Goal: Task Accomplishment & Management: Manage account settings

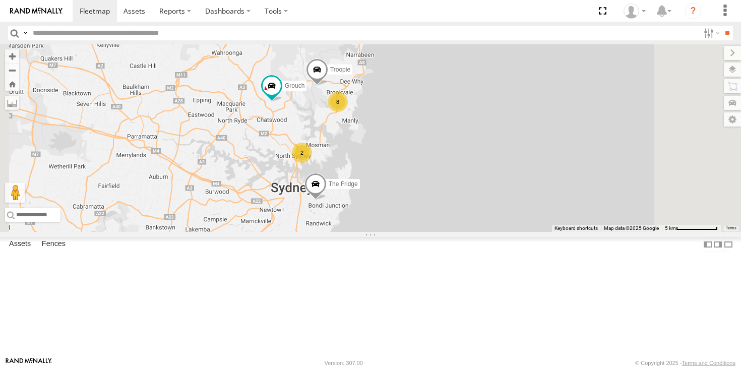
drag, startPoint x: 423, startPoint y: 195, endPoint x: 377, endPoint y: 137, distance: 73.9
click at [377, 137] on div "Grouch 8 2 Troopie The Fridge 2" at bounding box center [370, 137] width 741 height 187
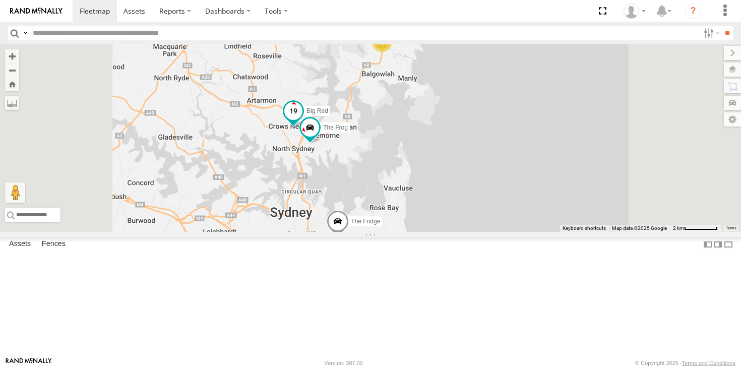
drag, startPoint x: 422, startPoint y: 180, endPoint x: 414, endPoint y: 151, distance: 30.7
click at [304, 127] on span at bounding box center [293, 113] width 22 height 27
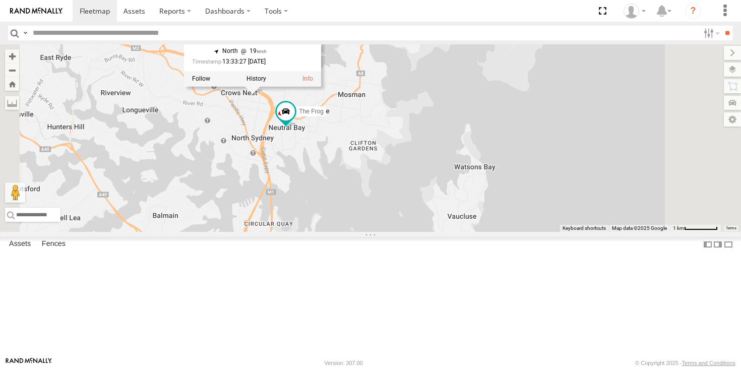
drag, startPoint x: 451, startPoint y: 246, endPoint x: 451, endPoint y: 307, distance: 61.0
click at [451, 232] on div "Grouch Troopie The Fridge The Frog Big Red Big Red All Assets West St Crows Nes…" at bounding box center [370, 137] width 741 height 187
click at [458, 232] on div "Grouch Troopie The Fridge The Frog Big Red Big Red All Assets West St Crows Nes…" at bounding box center [370, 137] width 741 height 187
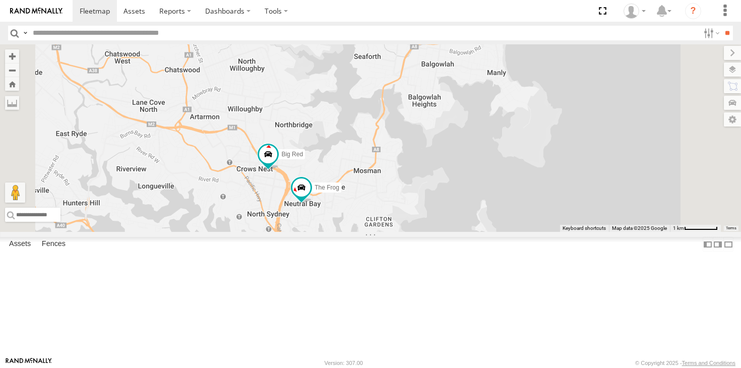
drag, startPoint x: 456, startPoint y: 233, endPoint x: 476, endPoint y: 346, distance: 114.7
click at [475, 232] on div "Grouch Troopie The Fridge The Frog Big Red" at bounding box center [370, 137] width 741 height 187
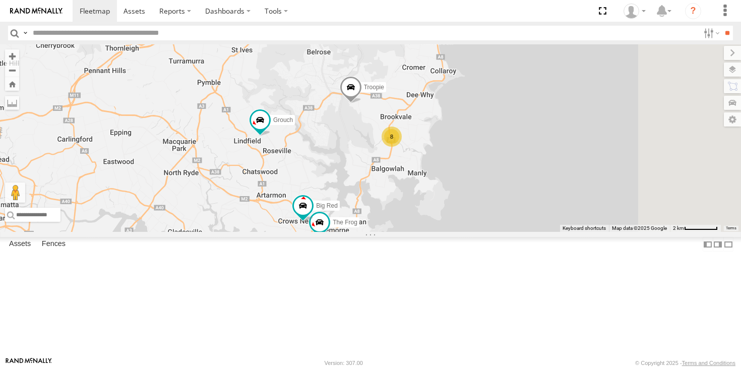
drag, startPoint x: 546, startPoint y: 189, endPoint x: 499, endPoint y: 217, distance: 54.4
click at [402, 147] on div "8" at bounding box center [391, 136] width 20 height 20
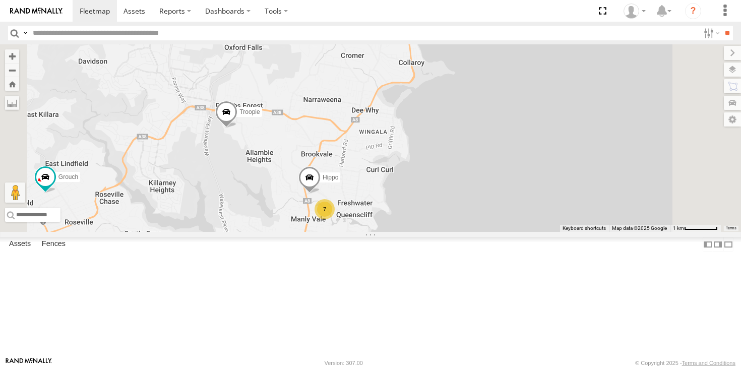
drag, startPoint x: 394, startPoint y: 251, endPoint x: 417, endPoint y: 213, distance: 44.5
click at [407, 225] on div "Grouch Troopie The Fridge The Frog Big Red Hippo 7" at bounding box center [370, 137] width 741 height 187
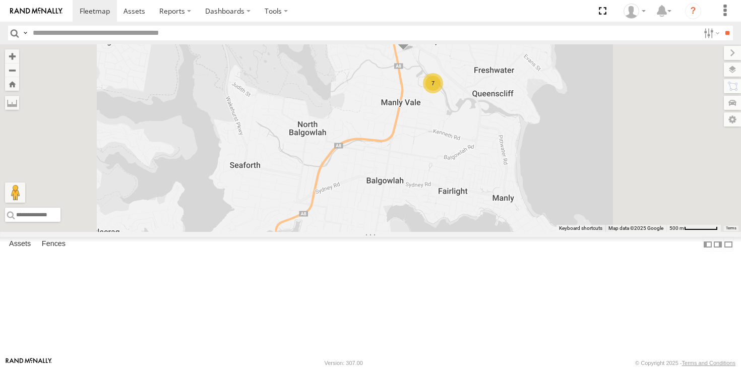
drag, startPoint x: 537, startPoint y: 140, endPoint x: 518, endPoint y: 182, distance: 45.8
click at [518, 182] on div "Grouch Troopie The Fridge The Frog Big Red Hippo 7" at bounding box center [370, 137] width 741 height 187
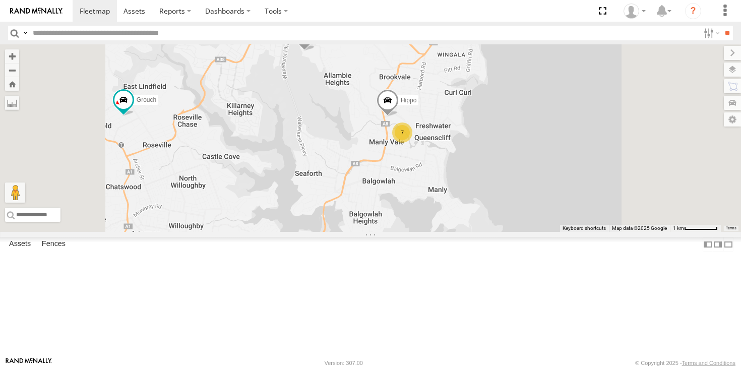
drag, startPoint x: 428, startPoint y: 169, endPoint x: 424, endPoint y: 192, distance: 23.5
click at [424, 192] on div "Grouch Troopie The Fridge The Frog Big Red Hippo 7" at bounding box center [370, 137] width 741 height 187
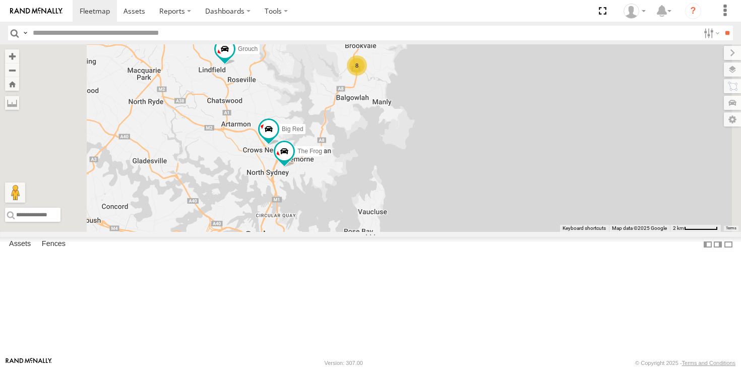
drag, startPoint x: 415, startPoint y: 208, endPoint x: 428, endPoint y: 150, distance: 58.9
click at [428, 150] on div "Grouch Troopie The Fridge The Frog Big Red 8" at bounding box center [370, 137] width 741 height 187
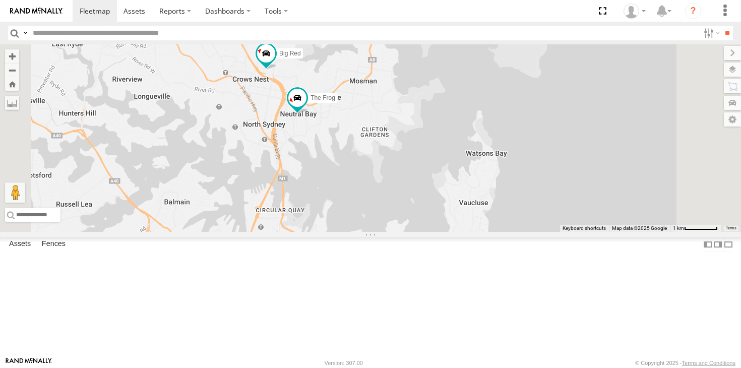
drag, startPoint x: 442, startPoint y: 217, endPoint x: 486, endPoint y: 98, distance: 126.4
click at [486, 98] on div "Grouch Troopie The Fridge Hippo 7 The Frog Big Red" at bounding box center [370, 137] width 741 height 187
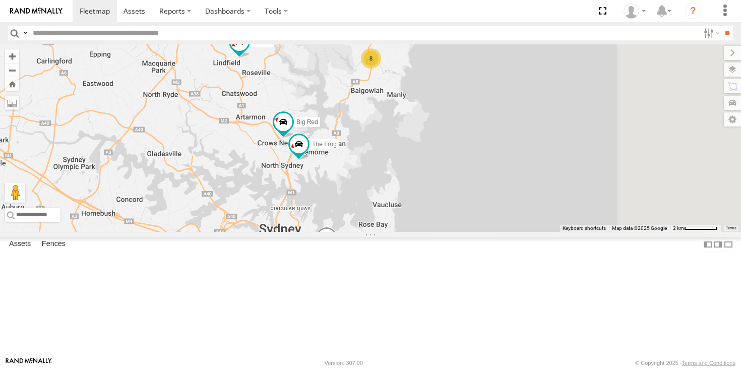
drag, startPoint x: 477, startPoint y: 131, endPoint x: 446, endPoint y: 220, distance: 94.7
click at [446, 220] on div "Grouch Troopie The Fridge The Frog Big Red 8" at bounding box center [370, 137] width 741 height 187
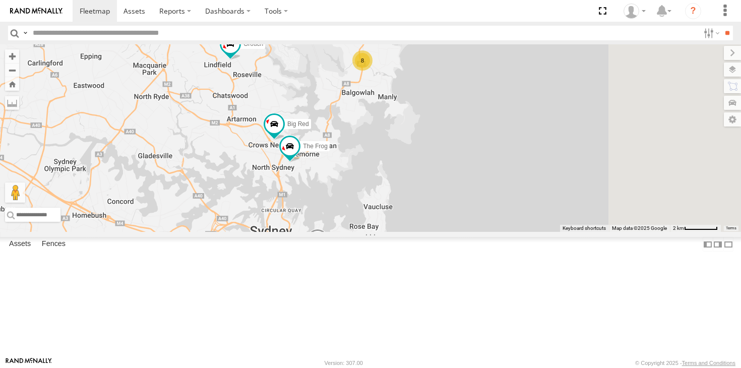
drag, startPoint x: 502, startPoint y: 156, endPoint x: 477, endPoint y: 170, distance: 29.3
click at [477, 170] on div "Grouch Troopie The Fridge The Frog Big Red 8" at bounding box center [370, 137] width 741 height 187
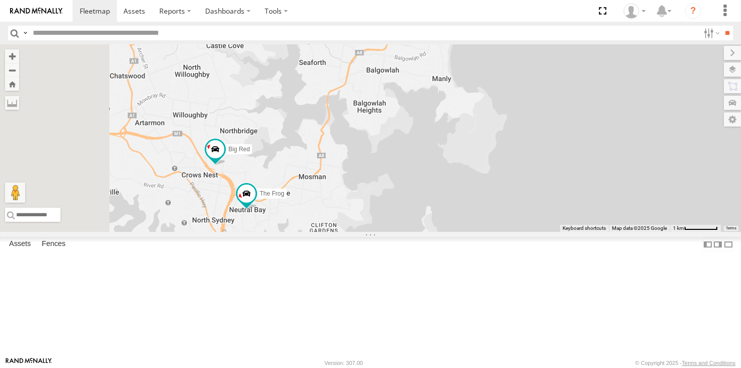
drag, startPoint x: 457, startPoint y: 181, endPoint x: 492, endPoint y: 139, distance: 55.0
click at [492, 139] on div "Grouch Troopie The Fridge The Frog Big Red Hippo 7" at bounding box center [370, 137] width 741 height 187
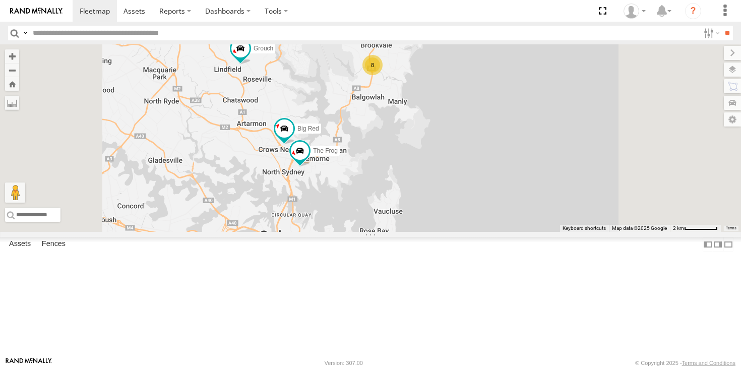
drag, startPoint x: 456, startPoint y: 149, endPoint x: 448, endPoint y: 175, distance: 27.3
click at [448, 174] on div "Grouch Troopie The Fridge The Frog Big Red 8" at bounding box center [370, 137] width 741 height 187
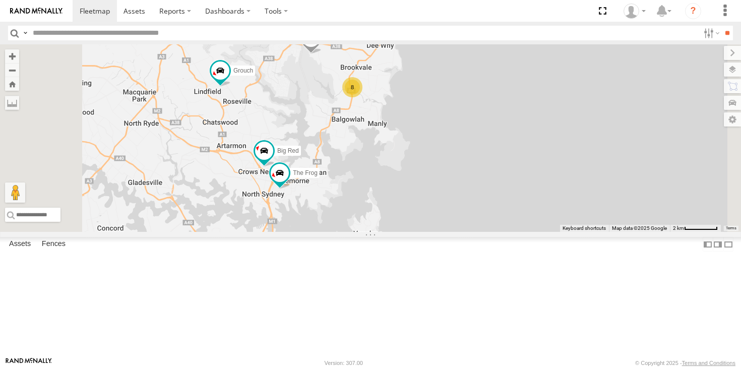
drag, startPoint x: 423, startPoint y: 149, endPoint x: 401, endPoint y: 172, distance: 31.4
click at [401, 172] on div "Grouch Troopie The Fridge The Frog Big Red 8" at bounding box center [370, 137] width 741 height 187
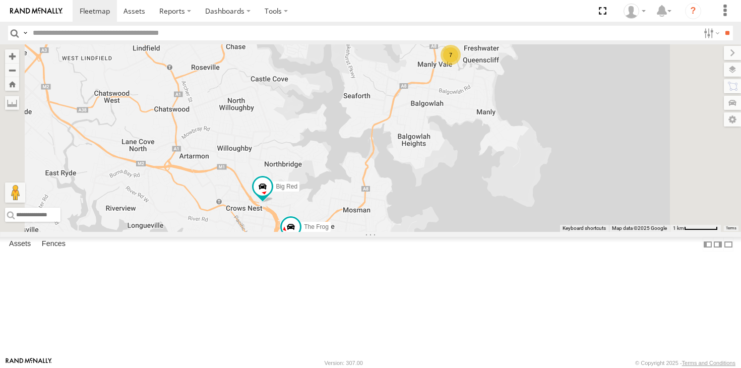
drag, startPoint x: 408, startPoint y: 199, endPoint x: 418, endPoint y: 146, distance: 53.5
click at [418, 146] on div "Grouch Troopie The Fridge The Frog Big Red Hippo 7" at bounding box center [370, 137] width 741 height 187
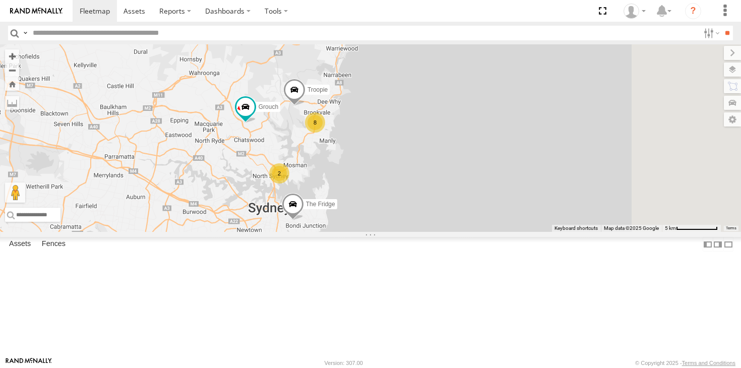
drag, startPoint x: 435, startPoint y: 134, endPoint x: 408, endPoint y: 204, distance: 75.0
click at [408, 204] on div "Grouch Troopie The Fridge 8 2" at bounding box center [370, 137] width 741 height 187
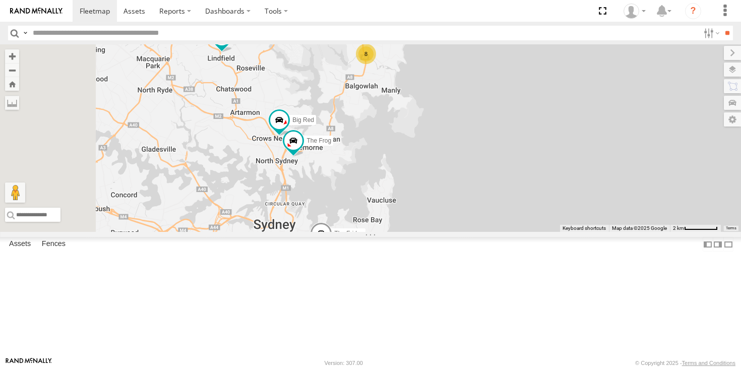
drag, startPoint x: 411, startPoint y: 210, endPoint x: 412, endPoint y: 138, distance: 72.6
click at [412, 137] on div "Grouch Troopie The Fridge Ferrari The Barra 8 The Frog Big Red" at bounding box center [370, 137] width 741 height 187
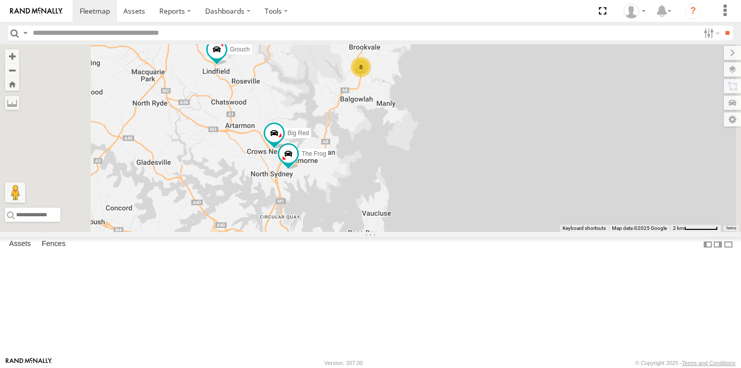
drag, startPoint x: 445, startPoint y: 140, endPoint x: 440, endPoint y: 154, distance: 14.7
click at [440, 154] on div "Grouch Troopie The Fridge Ferrari The Barra 8 The Frog Big Red" at bounding box center [370, 137] width 741 height 187
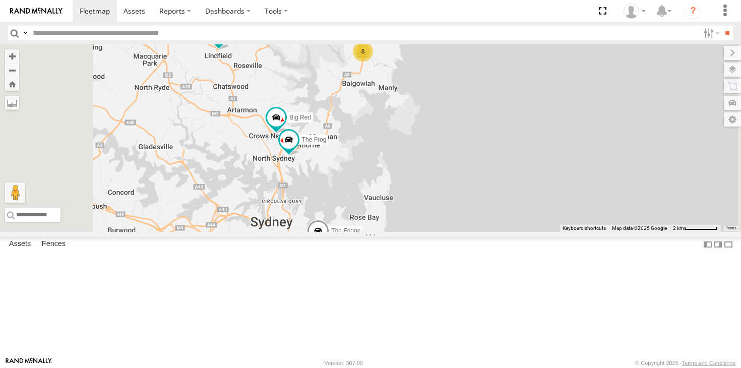
drag, startPoint x: 436, startPoint y: 172, endPoint x: 438, endPoint y: 155, distance: 16.7
click at [438, 155] on div "Grouch Troopie The Fridge Ferrari The Barra The Frog Big Red 8" at bounding box center [370, 137] width 741 height 187
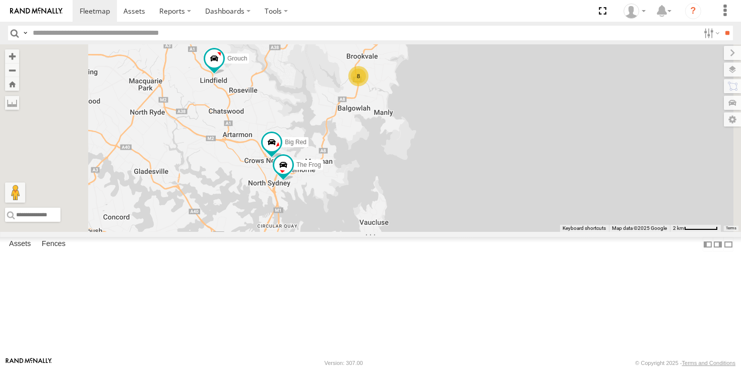
drag, startPoint x: 457, startPoint y: 176, endPoint x: 453, endPoint y: 203, distance: 27.5
click at [453, 203] on div "Grouch Troopie The Fridge Ferrari The Barra 8 The Frog Big Red" at bounding box center [370, 137] width 741 height 187
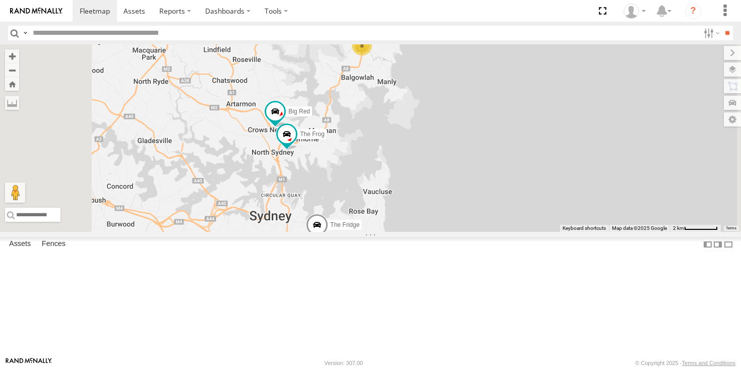
drag, startPoint x: 453, startPoint y: 203, endPoint x: 457, endPoint y: 173, distance: 29.9
click at [457, 173] on div "Grouch Troopie The Fridge Ferrari The Barra 8 The Frog Big Red" at bounding box center [370, 137] width 741 height 187
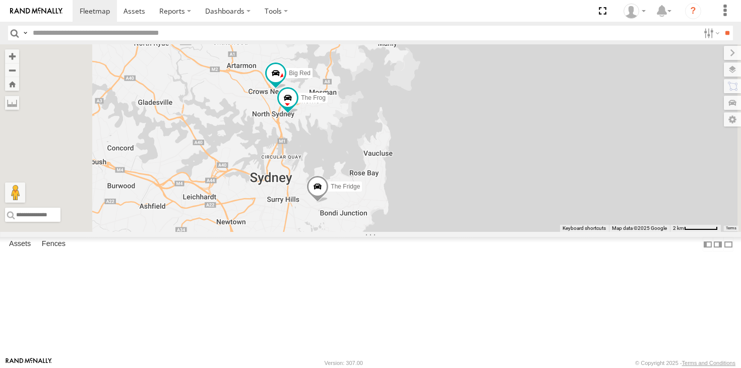
drag, startPoint x: 455, startPoint y: 194, endPoint x: 456, endPoint y: 154, distance: 39.8
click at [456, 154] on div "Grouch Troopie The Fridge Ferrari The Barra 8 The Frog Big Red" at bounding box center [370, 137] width 741 height 187
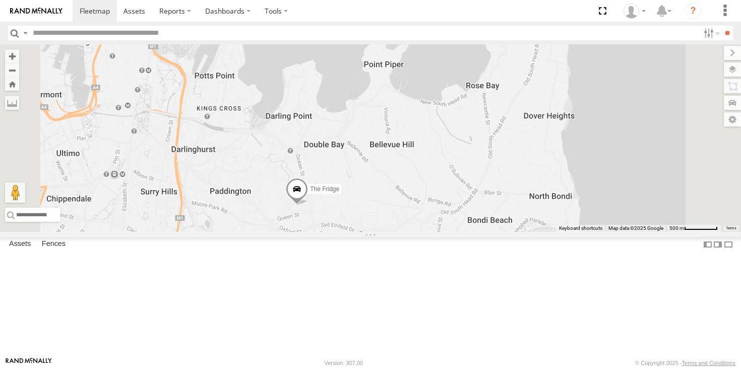
drag, startPoint x: 440, startPoint y: 248, endPoint x: 468, endPoint y: 156, distance: 95.8
click at [468, 156] on div "Grouch Troopie The Fridge Ferrari The Barra The Frog Big Red" at bounding box center [370, 137] width 741 height 187
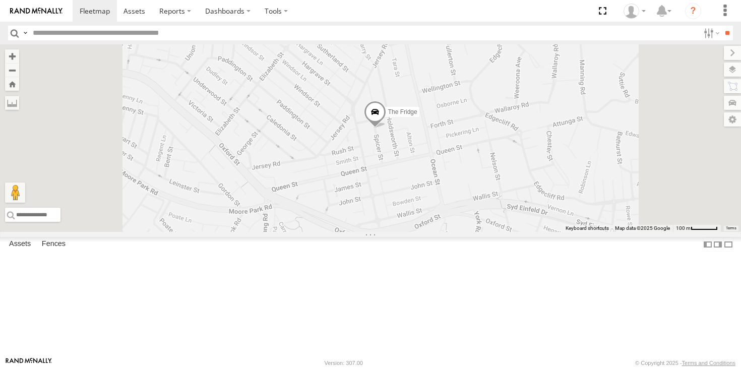
drag, startPoint x: 451, startPoint y: 218, endPoint x: 425, endPoint y: 267, distance: 55.9
click at [425, 232] on div "Grouch Troopie The Fridge Ferrari The Barra The Frog Big Red" at bounding box center [370, 137] width 741 height 187
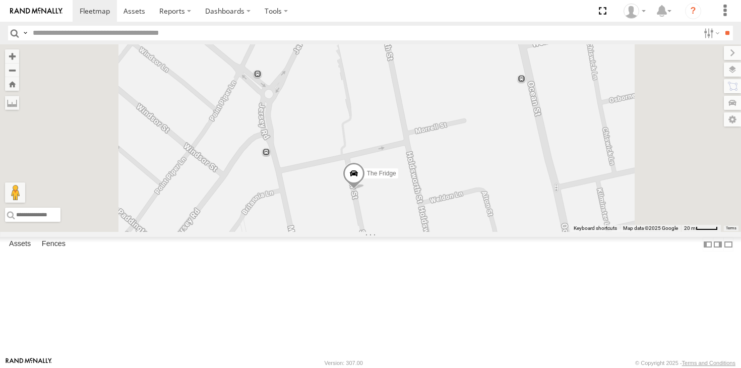
drag, startPoint x: 480, startPoint y: 256, endPoint x: 485, endPoint y: 165, distance: 90.9
click at [485, 165] on div "Grouch Troopie The Fridge Ferrari The Barra The Frog Big Red" at bounding box center [370, 137] width 741 height 187
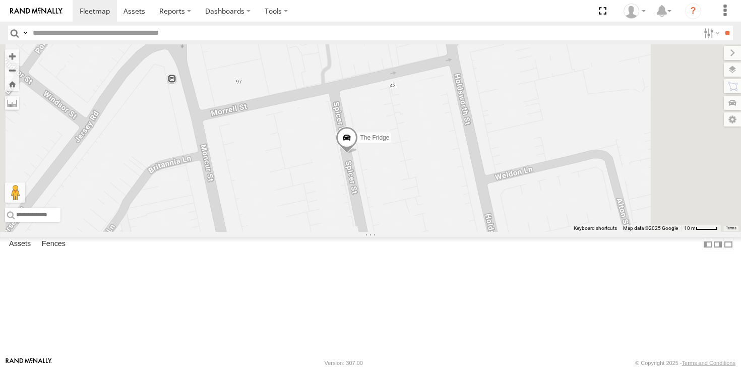
drag, startPoint x: 491, startPoint y: 250, endPoint x: 485, endPoint y: 179, distance: 71.8
click at [485, 179] on div "Grouch Troopie The Fridge Ferrari The Barra The Frog Big Red" at bounding box center [370, 137] width 741 height 187
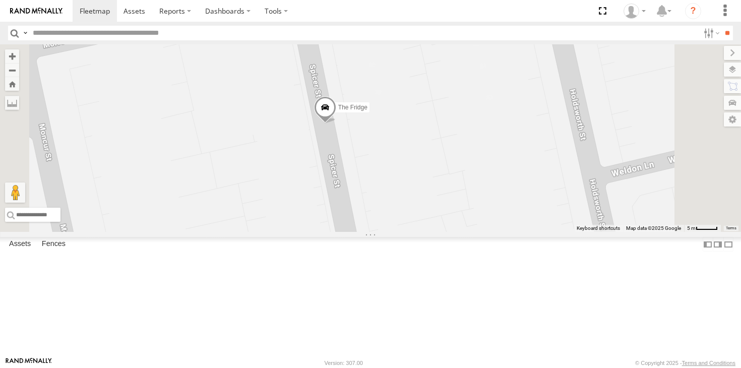
drag, startPoint x: 450, startPoint y: 210, endPoint x: 445, endPoint y: 196, distance: 15.6
click at [445, 196] on div "Grouch Troopie The Fridge Ferrari The Barra The Frog Big Red" at bounding box center [370, 137] width 741 height 187
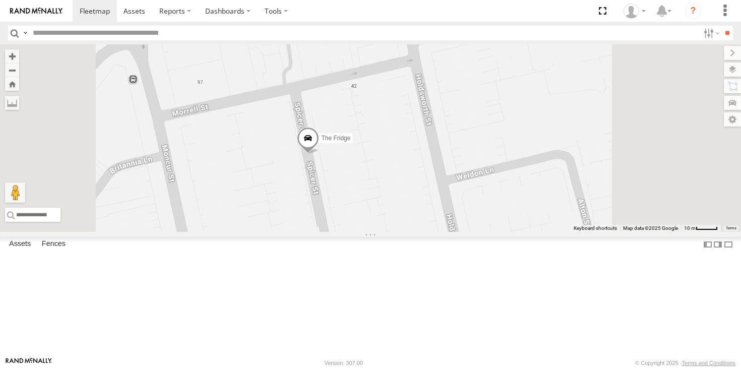
drag, startPoint x: 517, startPoint y: 190, endPoint x: 502, endPoint y: 218, distance: 31.6
click at [502, 218] on div "Grouch Troopie The Fridge Ferrari The Barra The Frog Big Red" at bounding box center [370, 137] width 741 height 187
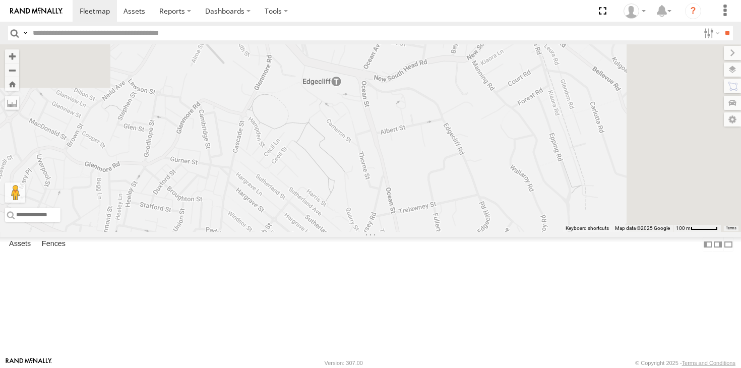
drag, startPoint x: 520, startPoint y: 118, endPoint x: 482, endPoint y: 298, distance: 183.2
click at [483, 232] on div "Grouch Troopie The Fridge Ferrari The Barra The Frog Big Red" at bounding box center [370, 137] width 741 height 187
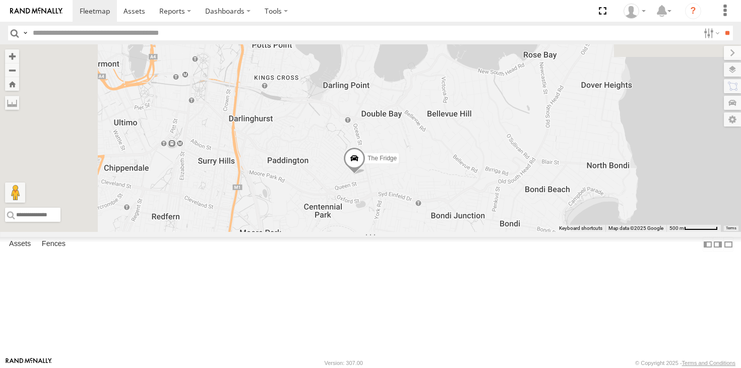
drag, startPoint x: 490, startPoint y: 205, endPoint x: 491, endPoint y: 166, distance: 39.3
click at [491, 166] on div "Grouch Troopie The Fridge Ferrari The Barra The Frog Big Red" at bounding box center [370, 137] width 741 height 187
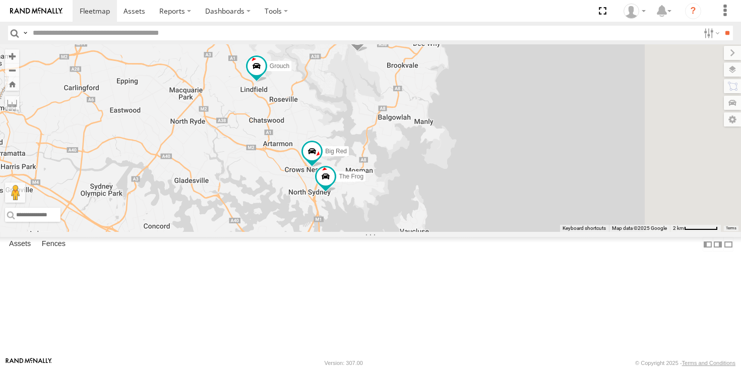
drag, startPoint x: 461, startPoint y: 119, endPoint x: 450, endPoint y: 286, distance: 167.6
click at [450, 232] on div "Grouch Troopie The Fridge Ferrari The Barra The Frog Big Red" at bounding box center [370, 137] width 741 height 187
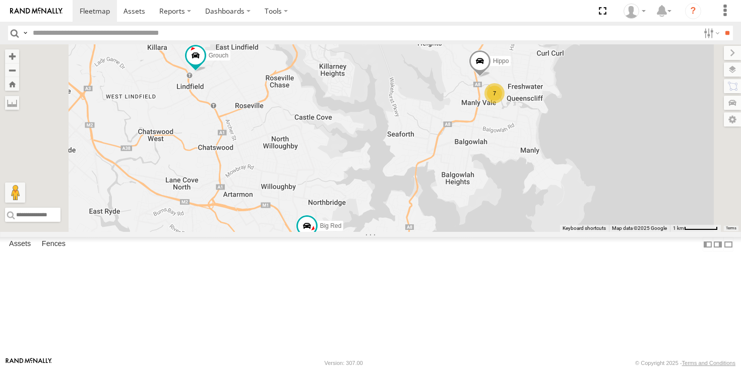
drag, startPoint x: 530, startPoint y: 149, endPoint x: 620, endPoint y: 106, distance: 99.6
click at [620, 106] on div "Grouch Troopie The Fridge Ferrari The Barra The Frog Big Red Hippo 7" at bounding box center [370, 137] width 741 height 187
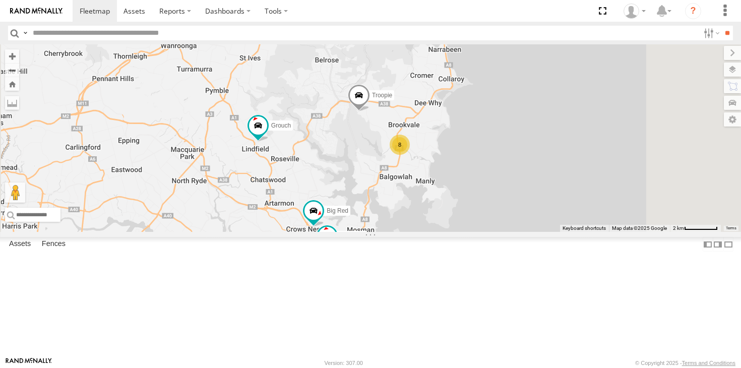
drag, startPoint x: 487, startPoint y: 212, endPoint x: 461, endPoint y: 238, distance: 36.3
click at [461, 232] on div "Grouch Troopie The Fridge Ferrari The Barra The Frog Big Red 8" at bounding box center [370, 137] width 741 height 187
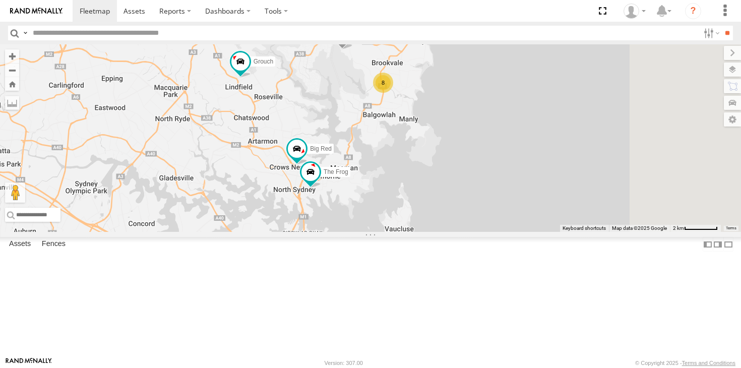
drag, startPoint x: 476, startPoint y: 234, endPoint x: 459, endPoint y: 168, distance: 67.7
click at [459, 168] on div "Grouch Troopie The Fridge Ferrari The Barra The Frog Big Red 8" at bounding box center [370, 137] width 741 height 187
click at [143, 11] on span at bounding box center [134, 11] width 22 height 10
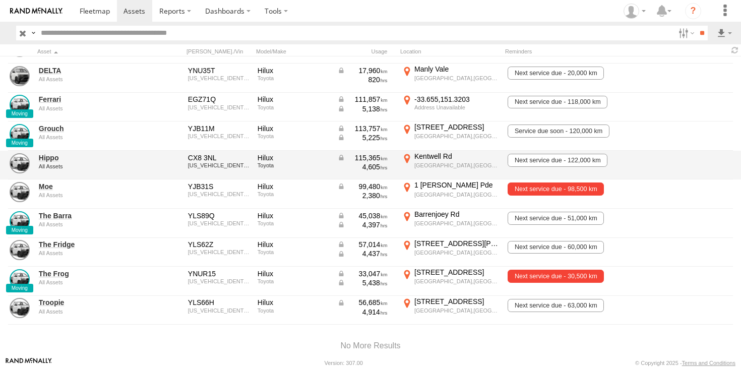
scroll to position [169, 0]
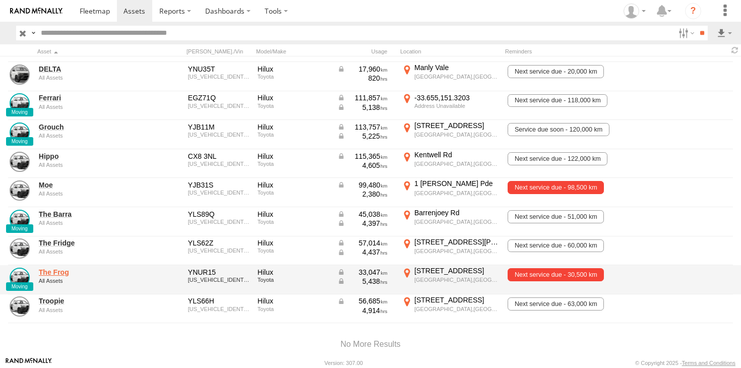
click at [61, 272] on link "The Frog" at bounding box center [88, 272] width 98 height 9
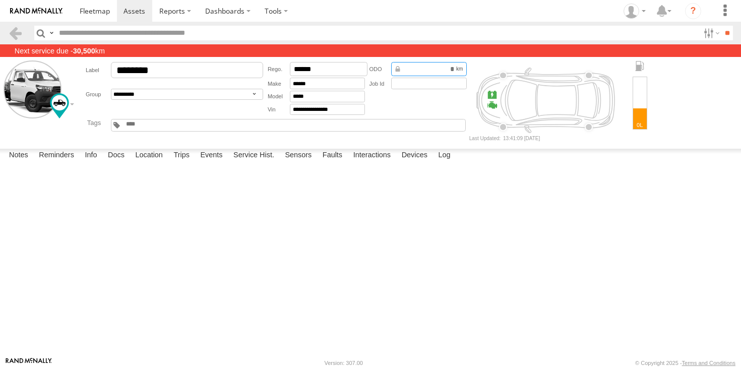
click at [453, 70] on input "*******" at bounding box center [429, 69] width 76 height 15
click at [454, 70] on input "*******" at bounding box center [429, 69] width 76 height 15
click at [451, 121] on div at bounding box center [288, 125] width 355 height 13
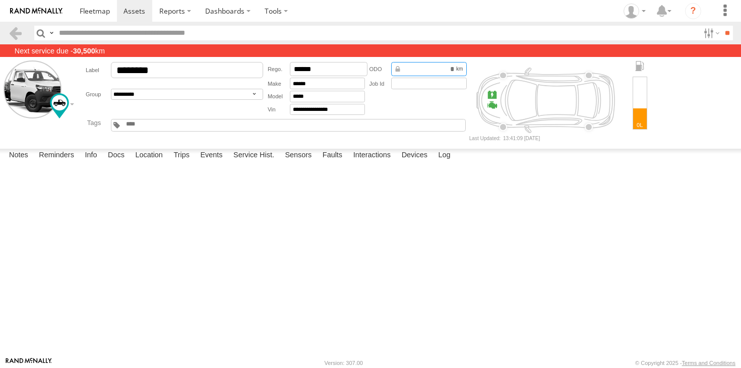
click at [454, 69] on input "*******" at bounding box center [429, 69] width 76 height 15
click at [21, 28] on link at bounding box center [15, 33] width 15 height 15
